Goal: Task Accomplishment & Management: Manage account settings

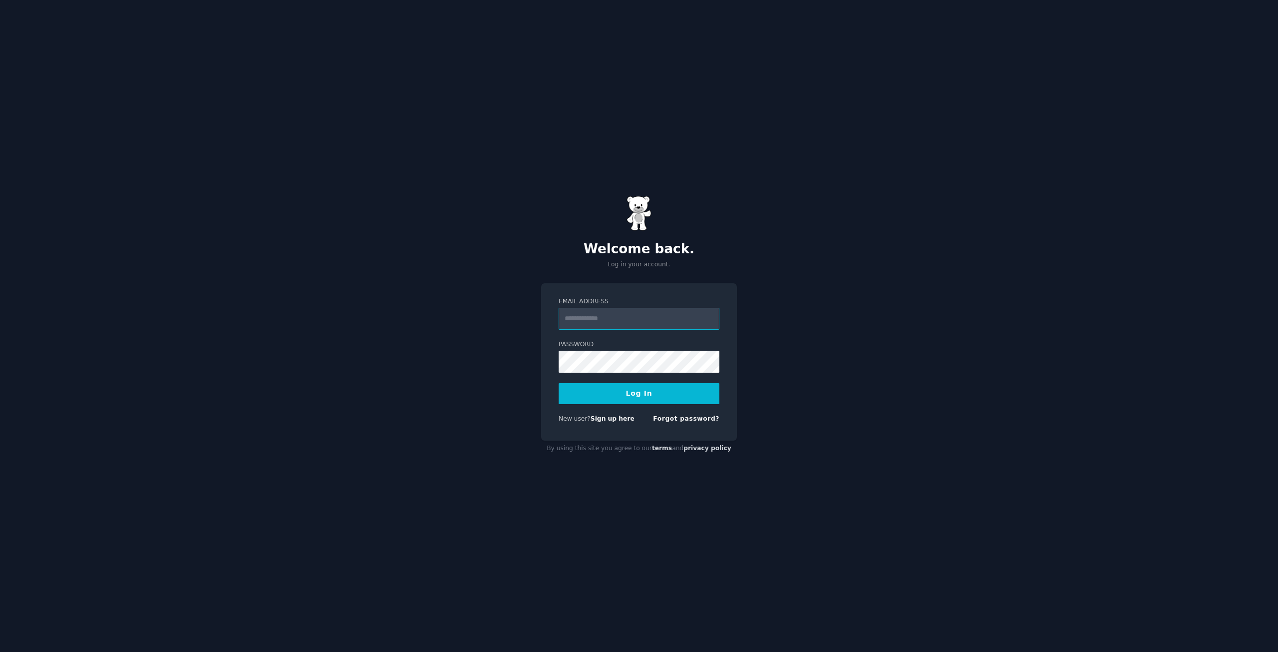
click at [646, 315] on input "Email Address" at bounding box center [639, 319] width 161 height 22
paste input "**********"
type input "**********"
click at [619, 396] on button "Log In" at bounding box center [639, 393] width 161 height 21
